Goal: Task Accomplishment & Management: Use online tool/utility

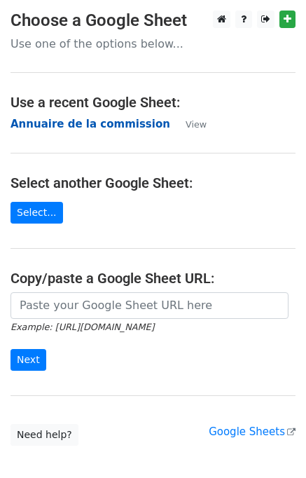
click at [116, 125] on strong "Annuaire de la commission" at bounding box center [91, 124] width 160 height 13
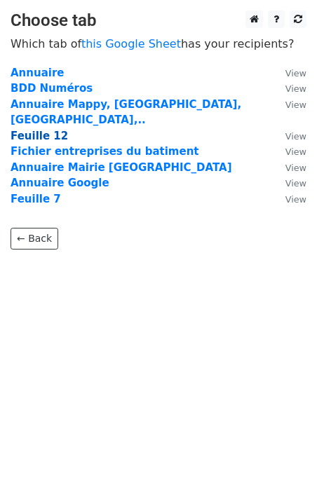
click at [49, 130] on strong "Feuille 12" at bounding box center [39, 136] width 57 height 13
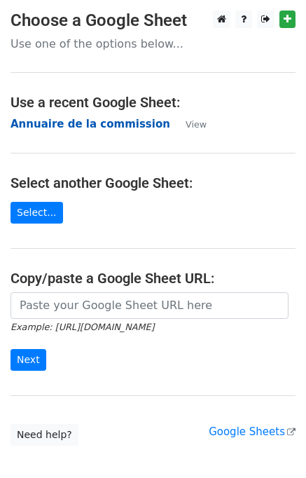
click at [76, 125] on strong "Annuaire de la commission" at bounding box center [91, 124] width 160 height 13
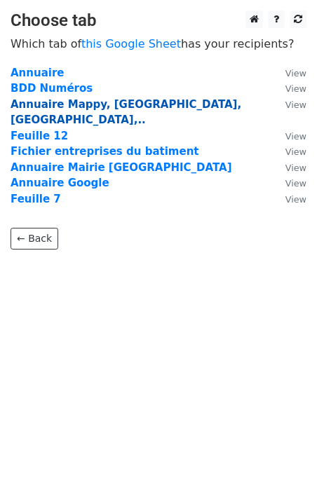
click at [48, 105] on strong "Annuaire Mappy, Mairie, Kompass,.." at bounding box center [126, 112] width 230 height 29
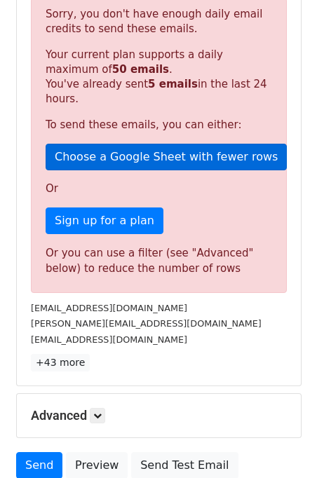
scroll to position [310, 0]
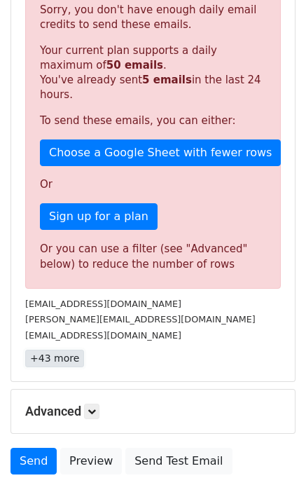
click at [48, 349] on link "+43 more" at bounding box center [54, 358] width 59 height 18
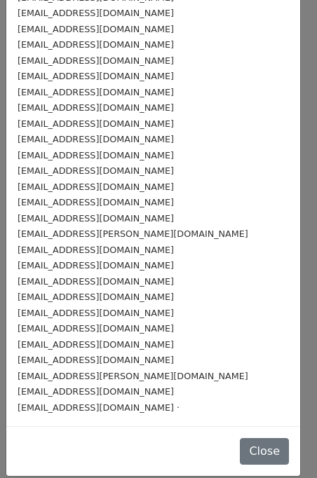
scroll to position [373, 0]
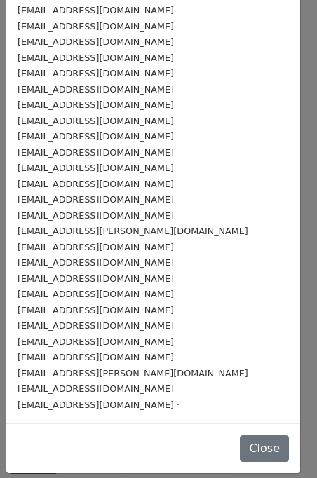
click at [76, 365] on div "contact@settineri-freres.fr" at bounding box center [153, 373] width 271 height 16
click at [71, 355] on small "contact@septvaulx.fr" at bounding box center [96, 357] width 156 height 11
click at [70, 349] on div "contact@septvaulx.fr" at bounding box center [153, 357] width 271 height 16
click at [69, 322] on small "contact@qualiverre.fr" at bounding box center [96, 325] width 156 height 11
click at [69, 315] on div "contact@quadriplus.fr" at bounding box center [153, 310] width 271 height 16
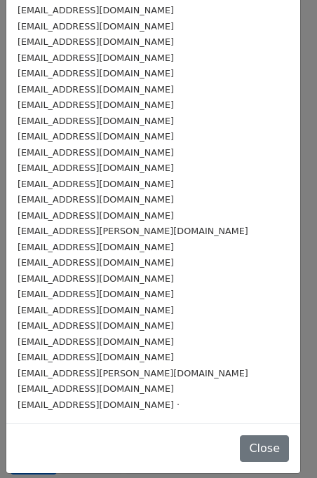
click at [67, 298] on small "contact@propompage.fr" at bounding box center [96, 293] width 156 height 11
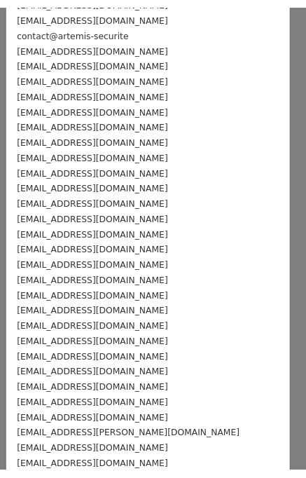
scroll to position [0, 0]
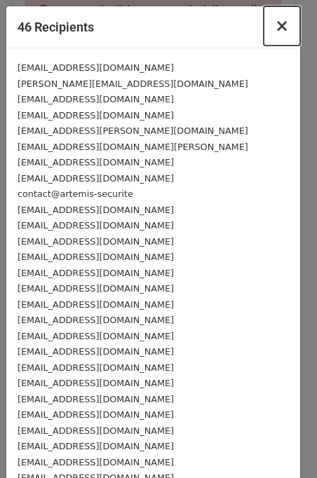
click at [277, 24] on span "×" at bounding box center [281, 26] width 14 height 20
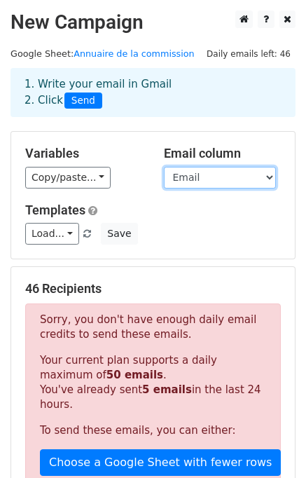
click at [258, 169] on select "Nom de l'entreprise Activité Contact Nom Prénom Email Numéro Adresse" at bounding box center [220, 178] width 112 height 22
click at [253, 169] on select "Nom de l'entreprise Activité Contact Nom Prénom Email Numéro Adresse" at bounding box center [220, 178] width 112 height 22
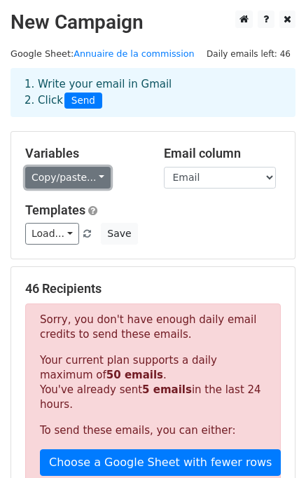
click at [41, 177] on link "Copy/paste..." at bounding box center [67, 178] width 85 height 22
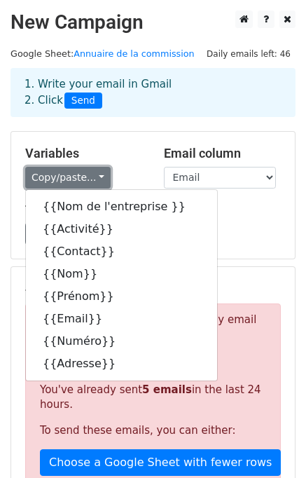
click at [41, 176] on link "Copy/paste..." at bounding box center [67, 178] width 85 height 22
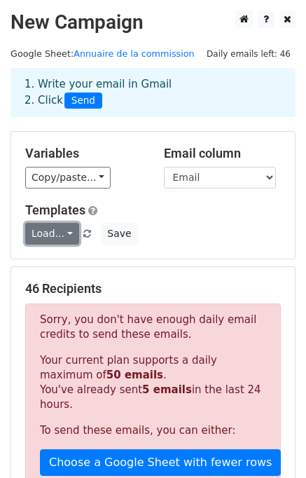
click at [64, 228] on link "Load..." at bounding box center [52, 234] width 54 height 22
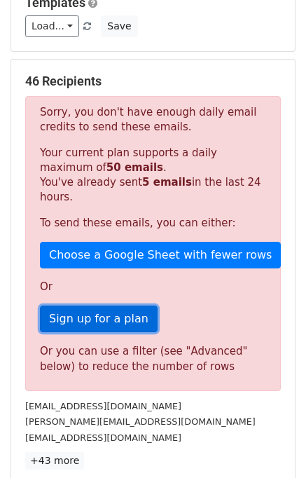
click at [109, 305] on link "Sign up for a plan" at bounding box center [99, 318] width 118 height 27
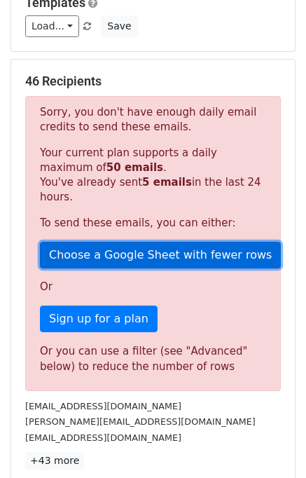
click at [106, 242] on link "Choose a Google Sheet with fewer rows" at bounding box center [160, 255] width 241 height 27
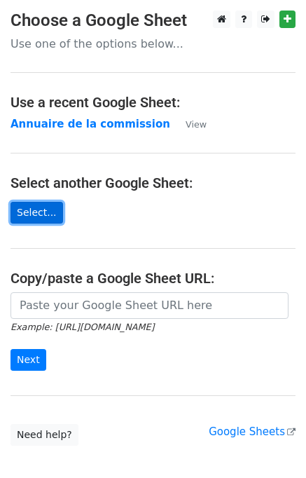
click at [50, 220] on link "Select..." at bounding box center [37, 213] width 53 height 22
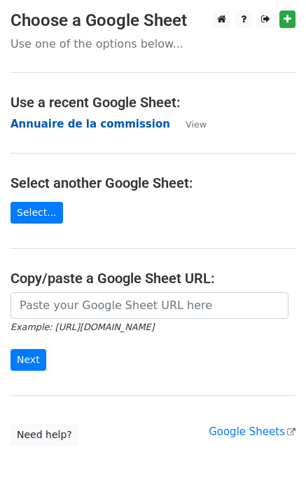
click at [57, 122] on strong "Annuaire de la commission" at bounding box center [91, 124] width 160 height 13
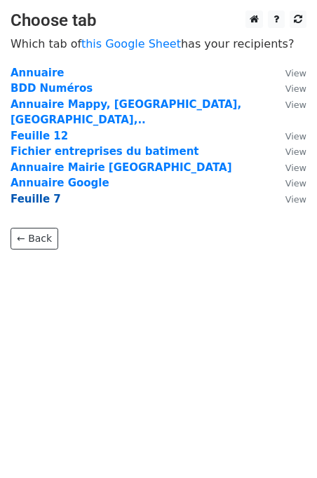
click at [25, 193] on strong "Feuille 7" at bounding box center [36, 199] width 50 height 13
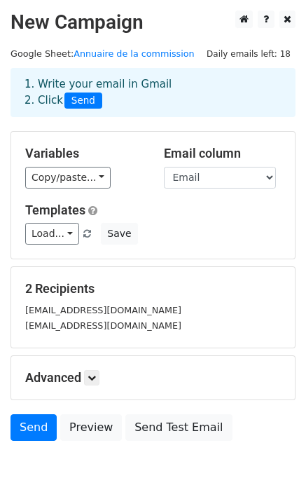
scroll to position [80, 0]
